Goal: Complete application form

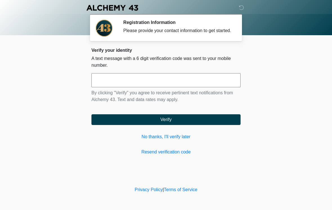
click at [191, 85] on input "text" at bounding box center [165, 80] width 149 height 14
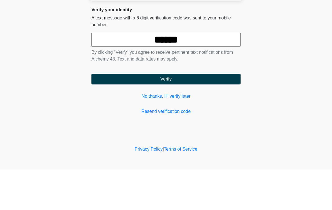
type input "******"
click at [172, 114] on button "Verify" at bounding box center [165, 119] width 149 height 11
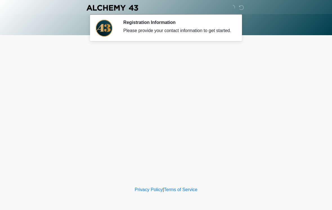
click at [198, 127] on div "‎ ‎ ‎ ‎ Registration Information Please provide your contact information to get…" at bounding box center [166, 93] width 169 height 174
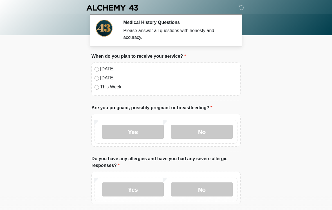
click at [101, 69] on label "Today" at bounding box center [168, 69] width 137 height 7
click at [209, 134] on label "No" at bounding box center [202, 132] width 62 height 14
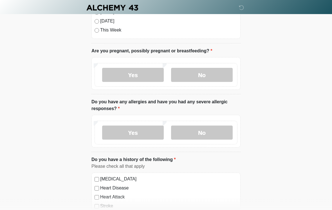
click at [213, 131] on label "No" at bounding box center [202, 133] width 62 height 14
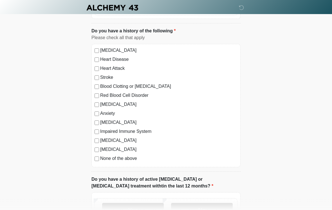
scroll to position [186, 0]
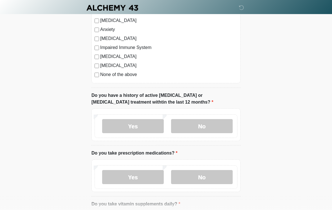
scroll to position [276, 0]
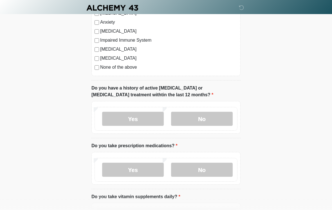
click at [214, 112] on label "No" at bounding box center [202, 119] width 62 height 14
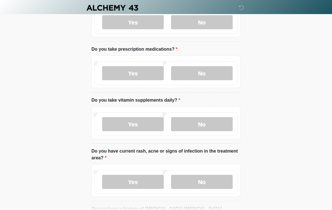
scroll to position [375, 0]
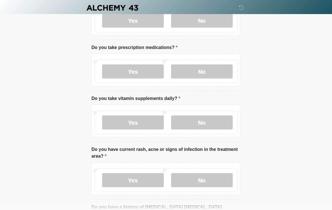
click at [220, 69] on label "No" at bounding box center [202, 71] width 62 height 14
click at [210, 123] on label "No" at bounding box center [202, 122] width 62 height 14
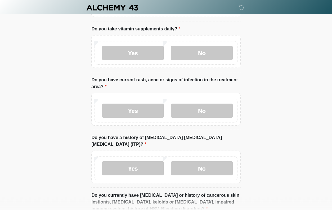
scroll to position [444, 0]
click at [213, 111] on label "No" at bounding box center [202, 111] width 62 height 14
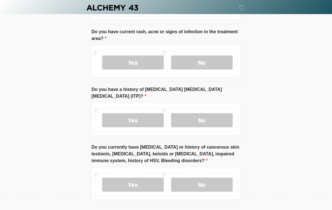
scroll to position [492, 0]
click at [212, 114] on label "No" at bounding box center [202, 120] width 62 height 14
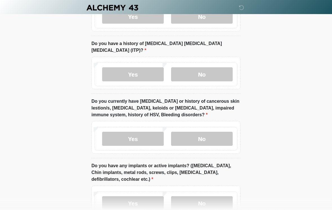
scroll to position [538, 0]
click at [220, 135] on label "No" at bounding box center [202, 139] width 62 height 14
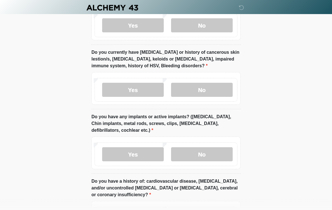
scroll to position [591, 0]
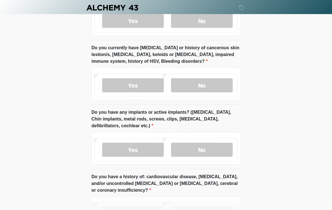
click at [210, 143] on label "No" at bounding box center [202, 150] width 62 height 14
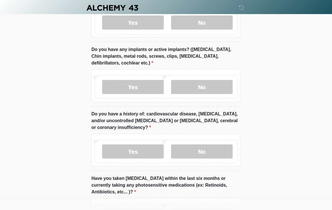
scroll to position [667, 0]
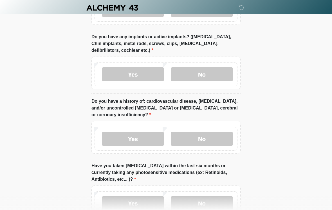
click at [211, 132] on label "No" at bounding box center [202, 139] width 62 height 14
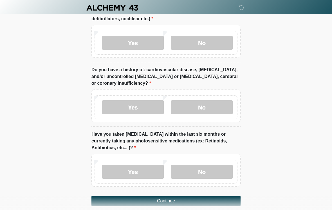
scroll to position [708, 0]
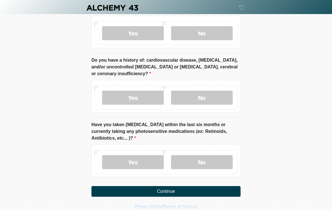
click at [215, 155] on label "No" at bounding box center [202, 162] width 62 height 14
click at [199, 186] on button "Continue" at bounding box center [165, 191] width 149 height 11
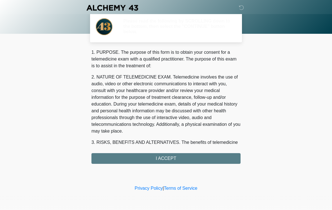
scroll to position [0, 0]
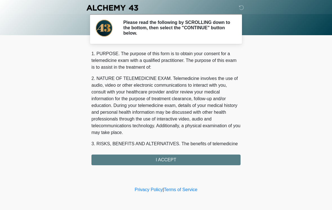
click at [205, 159] on div "1. PURPOSE. The purpose of this form is to obtain your consent for a telemedici…" at bounding box center [165, 107] width 149 height 115
click at [199, 160] on div "1. PURPOSE. The purpose of this form is to obtain your consent for a telemedici…" at bounding box center [165, 107] width 149 height 115
click at [203, 156] on div "1. PURPOSE. The purpose of this form is to obtain your consent for a telemedici…" at bounding box center [165, 107] width 149 height 115
click at [174, 159] on div "1. PURPOSE. The purpose of this form is to obtain your consent for a telemedici…" at bounding box center [165, 107] width 149 height 115
click at [185, 156] on div "1. PURPOSE. The purpose of this form is to obtain your consent for a telemedici…" at bounding box center [165, 107] width 149 height 115
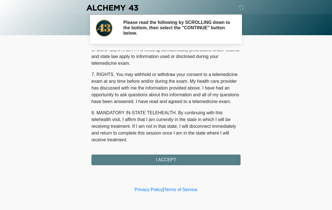
click at [167, 159] on div "1. PURPOSE. The purpose of this form is to obtain your consent for a telemedici…" at bounding box center [165, 107] width 149 height 115
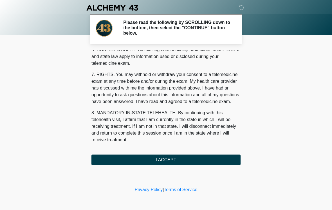
click at [173, 157] on button "I ACCEPT" at bounding box center [165, 159] width 149 height 11
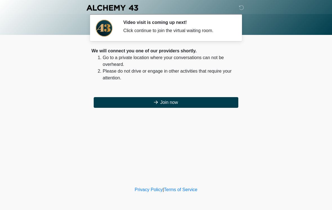
click at [200, 100] on button "Join now" at bounding box center [166, 102] width 145 height 11
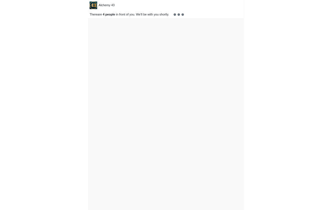
scroll to position [2, 0]
